Goal: Information Seeking & Learning: Learn about a topic

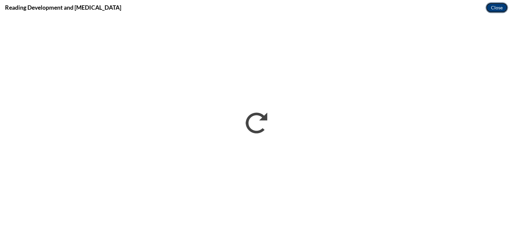
click at [493, 8] on button "Close" at bounding box center [496, 7] width 22 height 11
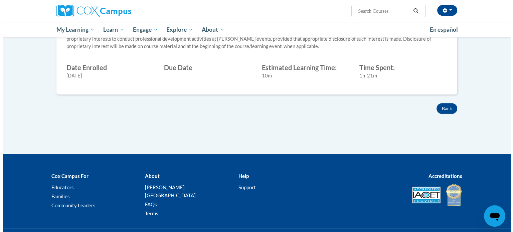
scroll to position [67, 0]
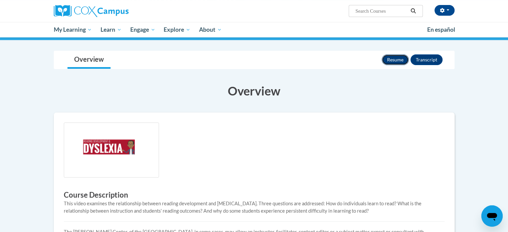
click at [394, 58] on button "Resume" at bounding box center [394, 59] width 27 height 11
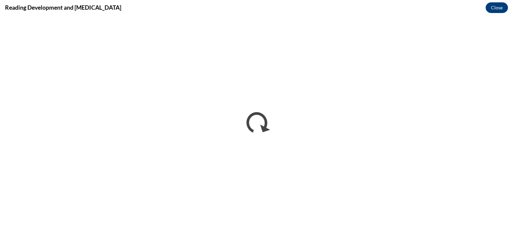
scroll to position [0, 0]
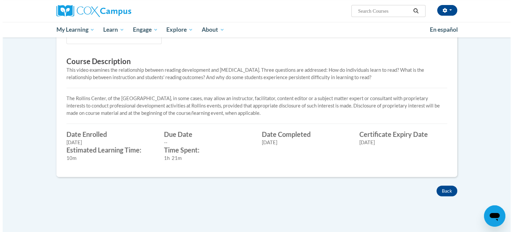
scroll to position [33, 0]
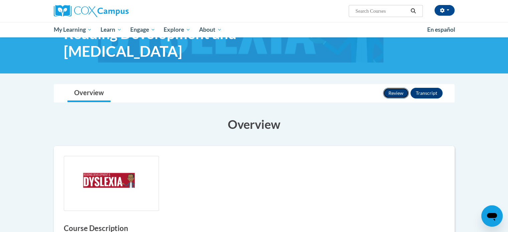
click at [397, 96] on button "Review" at bounding box center [396, 93] width 26 height 11
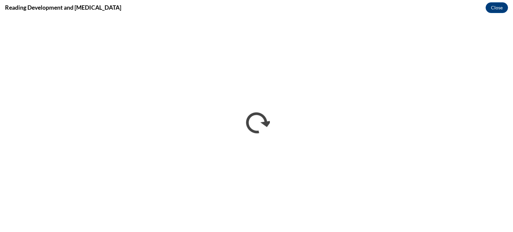
scroll to position [0, 0]
